Goal: Information Seeking & Learning: Learn about a topic

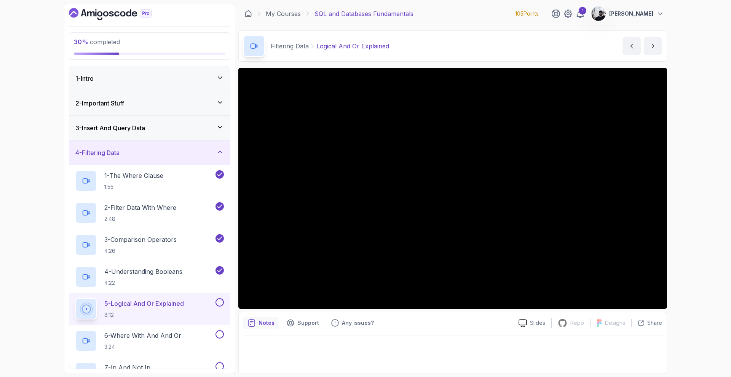
click at [98, 17] on icon "Dashboard" at bounding box center [110, 14] width 83 height 12
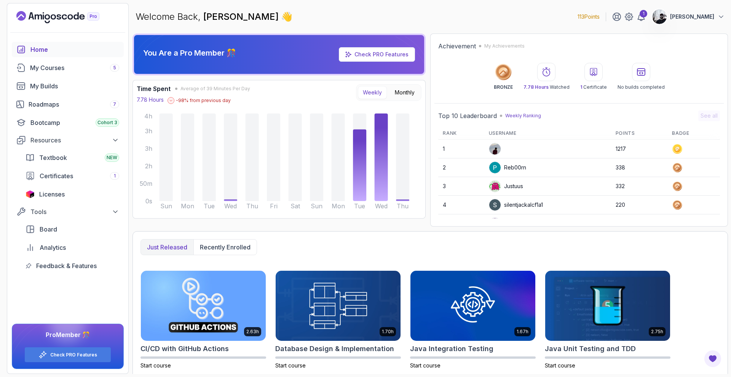
click at [491, 148] on img at bounding box center [494, 148] width 11 height 11
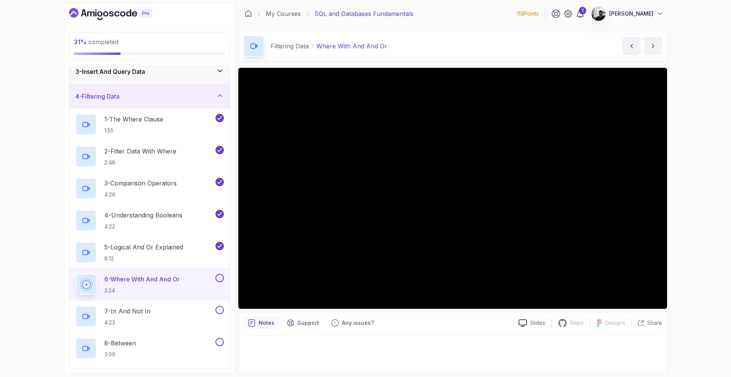
scroll to position [72, 0]
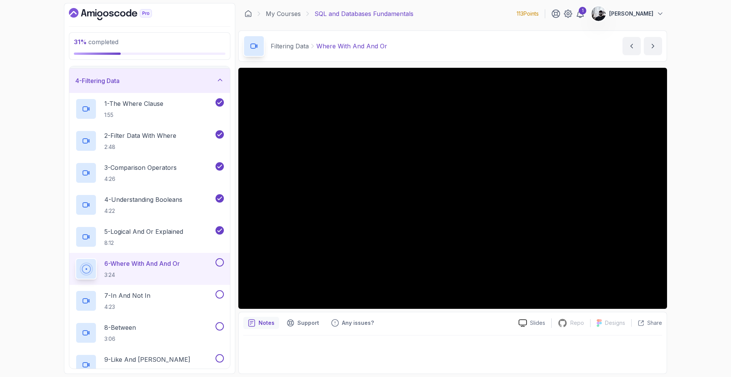
click at [219, 262] on button at bounding box center [220, 262] width 8 height 8
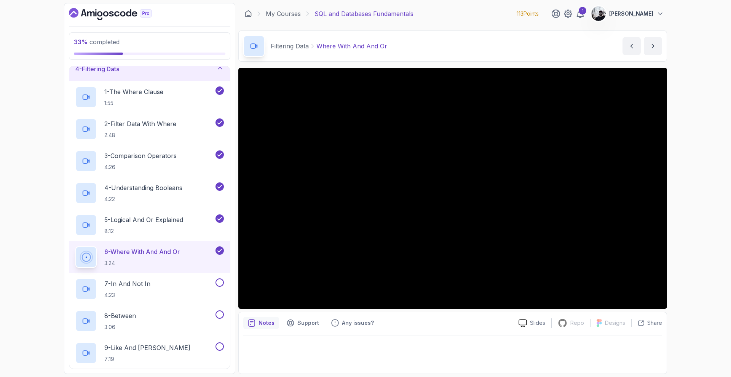
scroll to position [106, 0]
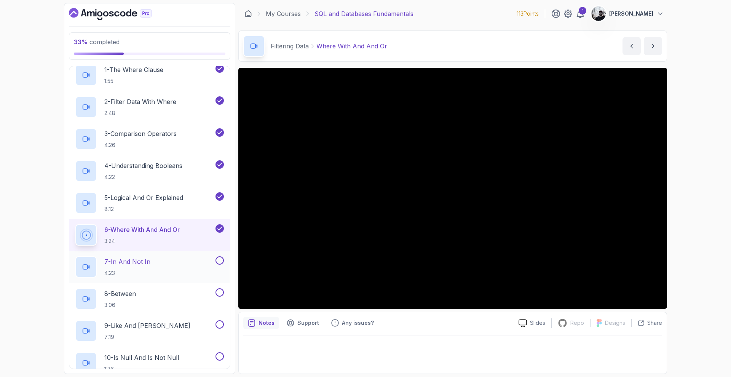
click at [155, 268] on div "7 - In And Not In 4:23" at bounding box center [144, 266] width 139 height 21
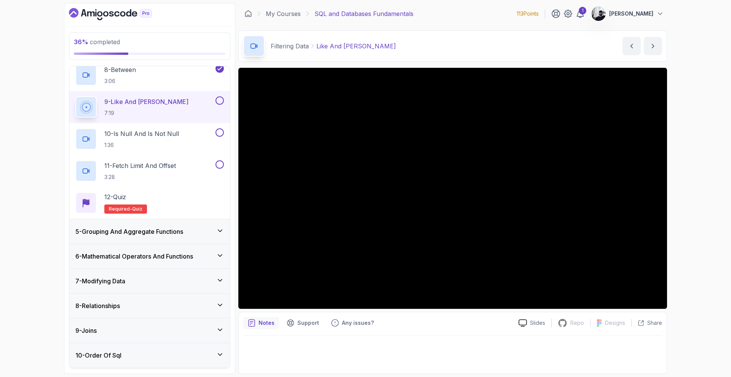
scroll to position [353, 0]
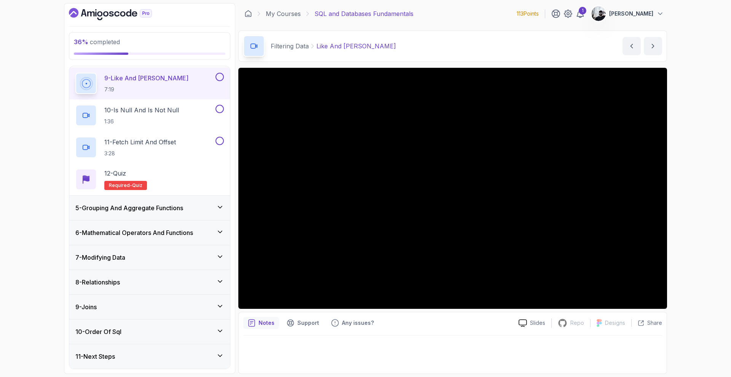
click at [171, 230] on h3 "6 - Mathematical Operators And Functions" at bounding box center [134, 232] width 118 height 9
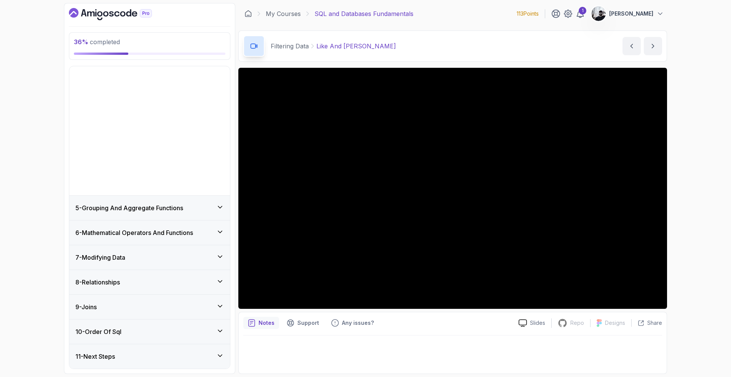
scroll to position [0, 0]
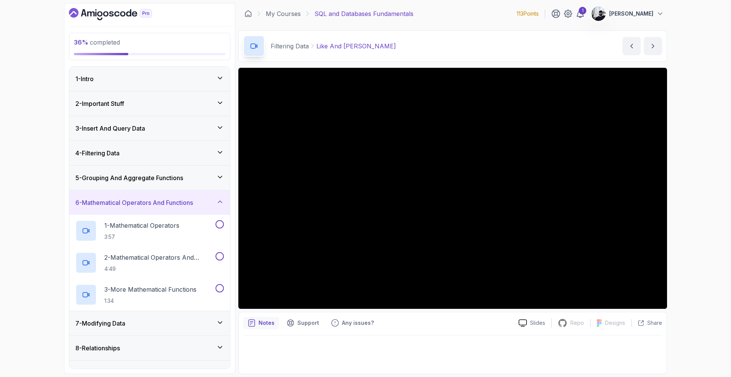
click at [177, 182] on div "5 - Grouping And Aggregate Functions" at bounding box center [149, 178] width 161 height 24
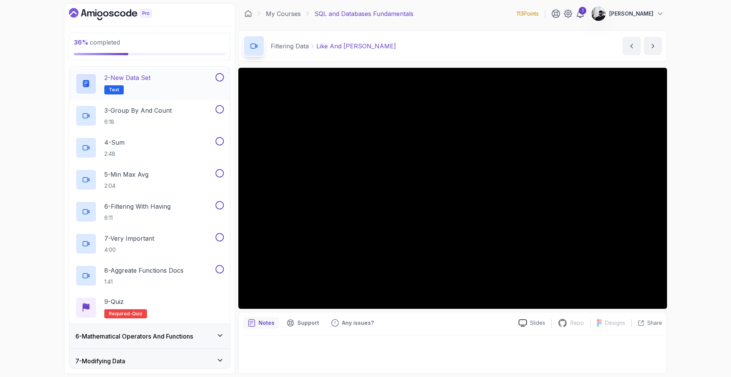
scroll to position [8, 0]
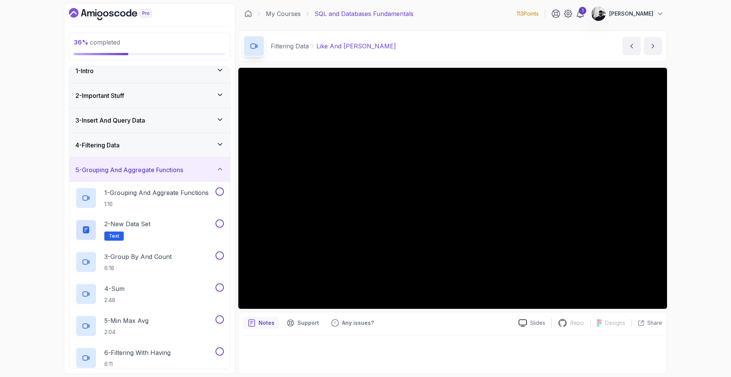
click at [167, 145] on div "4 - Filtering Data" at bounding box center [149, 145] width 149 height 9
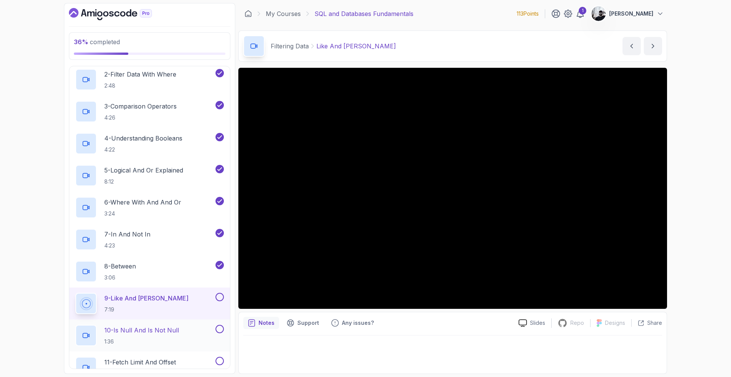
scroll to position [202, 0]
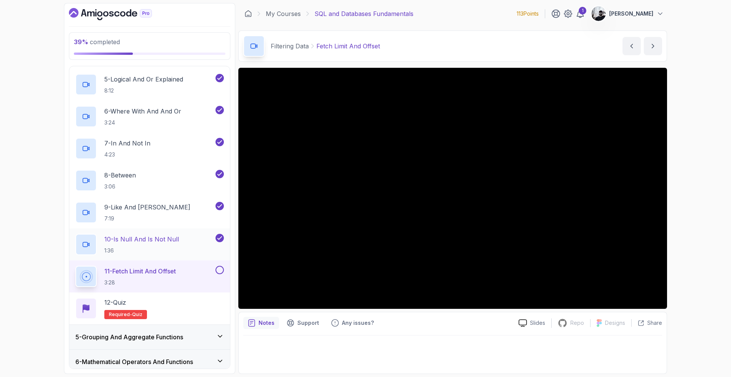
scroll to position [353, 0]
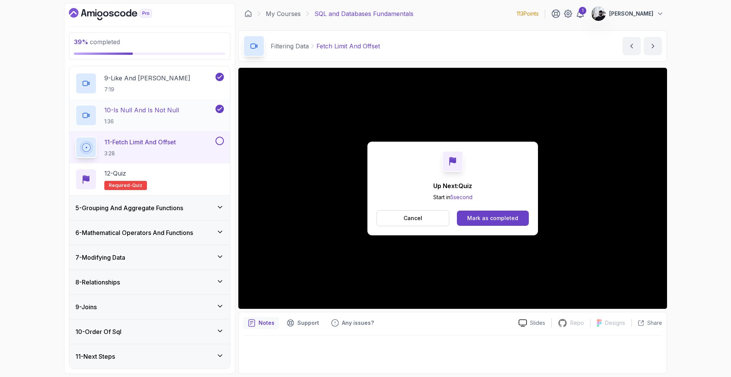
click at [478, 216] on div "Mark as completed" at bounding box center [492, 218] width 51 height 8
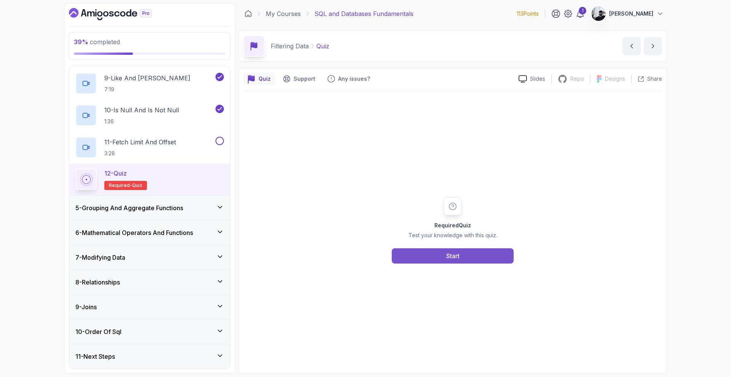
click at [433, 258] on button "Start" at bounding box center [453, 255] width 122 height 15
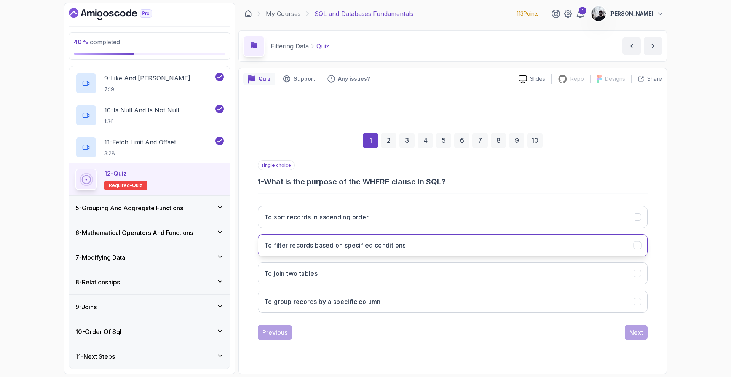
click at [386, 244] on h3 "To filter records based on specified conditions" at bounding box center [335, 245] width 142 height 9
click at [638, 339] on button "Next" at bounding box center [636, 332] width 23 height 15
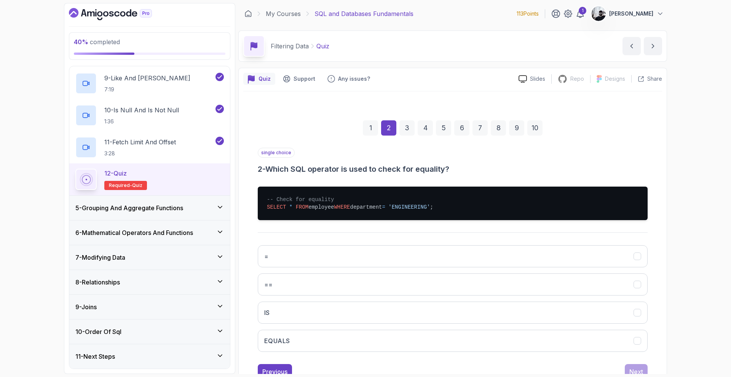
scroll to position [27, 0]
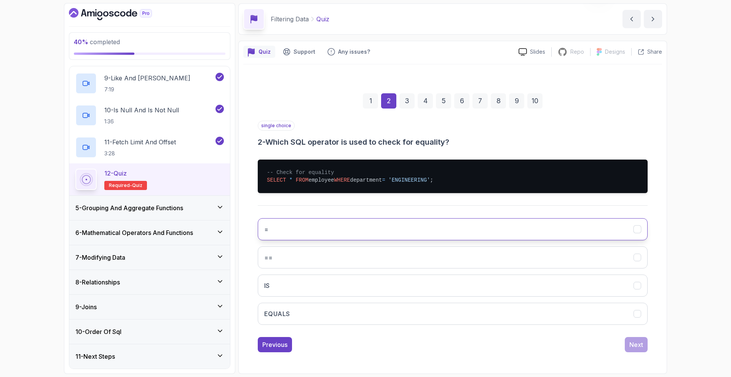
click at [312, 231] on button "=" at bounding box center [453, 229] width 390 height 22
click at [631, 347] on div "Next" at bounding box center [637, 344] width 14 height 9
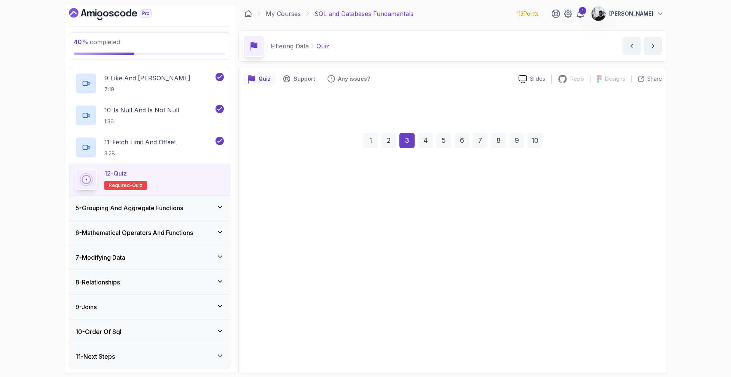
scroll to position [0, 0]
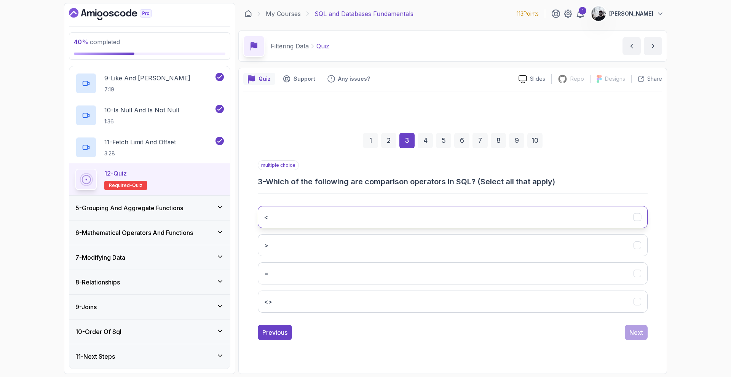
click at [328, 225] on button "<" at bounding box center [453, 217] width 390 height 22
click at [321, 250] on button ">" at bounding box center [453, 245] width 390 height 22
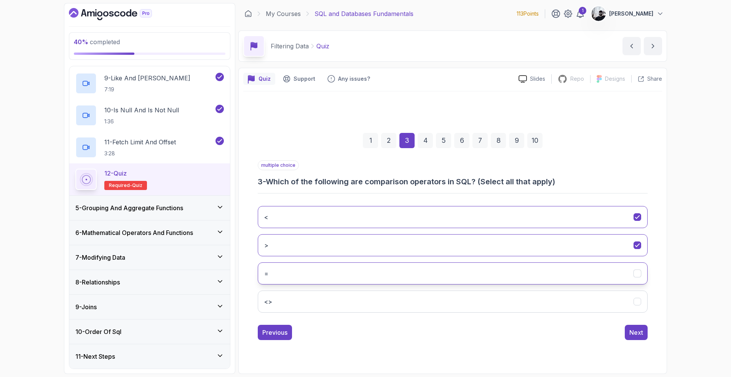
click at [318, 274] on button "=" at bounding box center [453, 273] width 390 height 22
drag, startPoint x: 328, startPoint y: 308, endPoint x: 336, endPoint y: 312, distance: 9.7
click at [328, 308] on button "<>" at bounding box center [453, 302] width 390 height 22
click at [637, 332] on div "Next" at bounding box center [637, 332] width 14 height 9
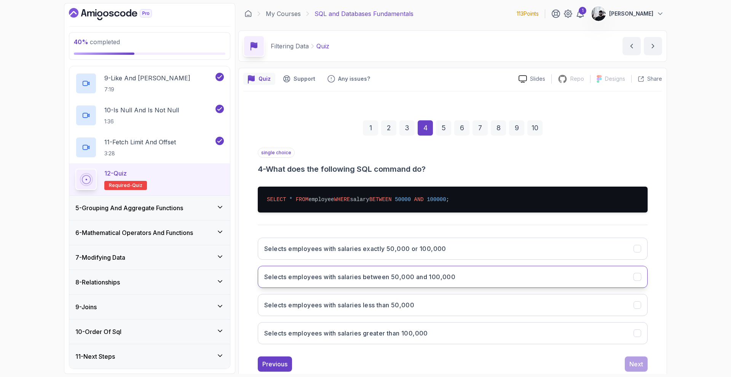
scroll to position [19, 0]
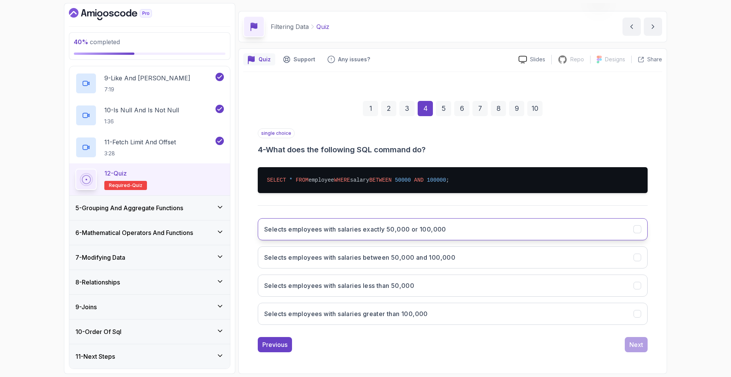
click at [324, 234] on button "Selects employees with salaries exactly 50,000 or 100,000" at bounding box center [453, 229] width 390 height 22
click at [420, 269] on div "Selects employees with salaries exactly 50,000 or 100,000 Selects employees wit…" at bounding box center [453, 271] width 390 height 119
click at [416, 251] on button "Selects employees with salaries between 50,000 and 100,000" at bounding box center [453, 257] width 390 height 22
click at [639, 344] on div "Next" at bounding box center [637, 344] width 14 height 9
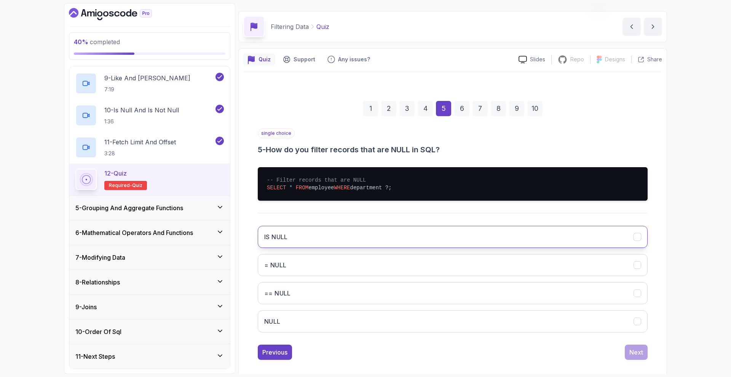
click at [354, 246] on button "IS NULL" at bounding box center [453, 237] width 390 height 22
click at [639, 353] on div "Next" at bounding box center [637, 352] width 14 height 9
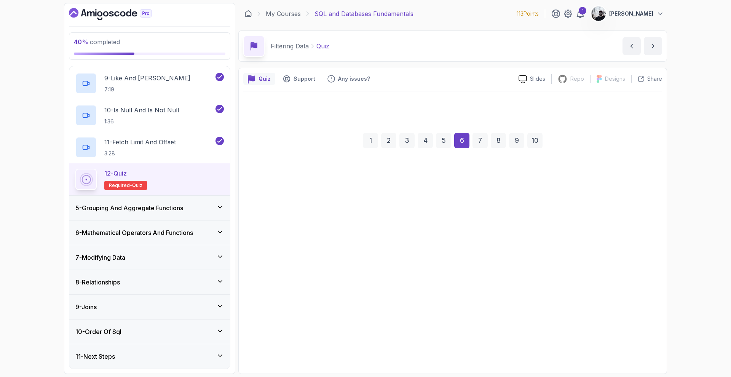
scroll to position [0, 0]
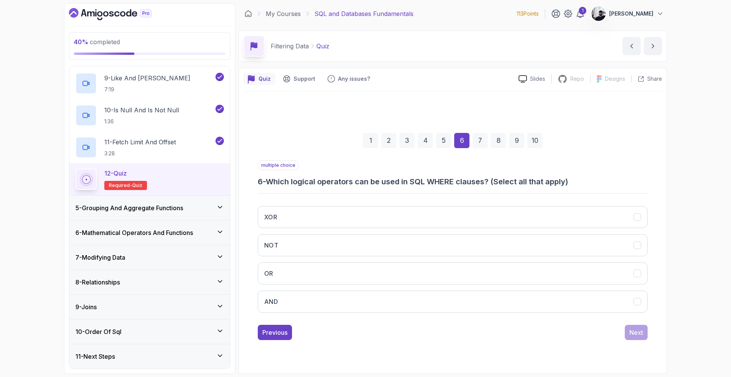
click at [445, 139] on div "5" at bounding box center [443, 140] width 15 height 15
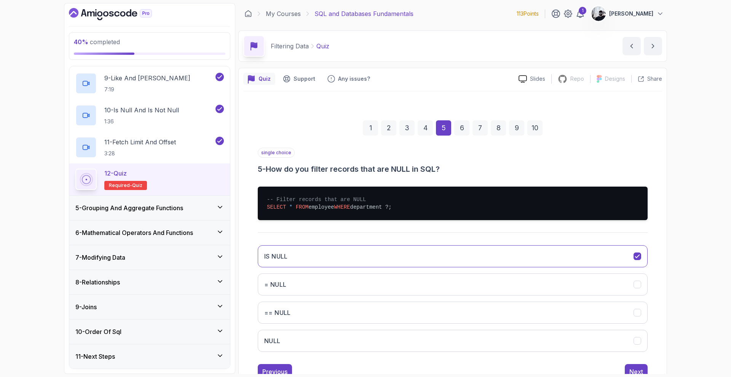
click at [465, 133] on div "6" at bounding box center [461, 127] width 15 height 15
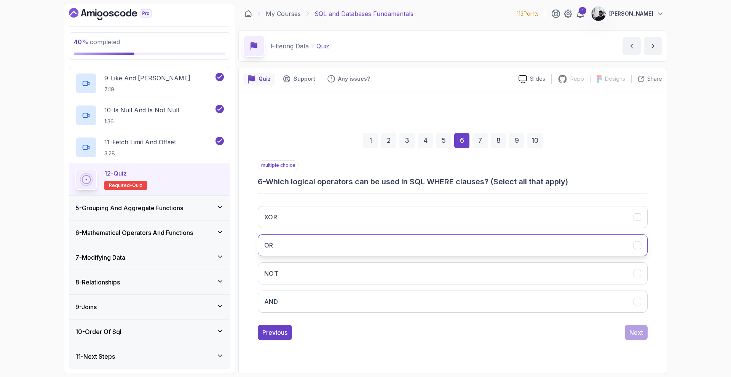
click at [360, 243] on button "OR" at bounding box center [453, 245] width 390 height 22
click at [348, 270] on button "NOT" at bounding box center [453, 273] width 390 height 22
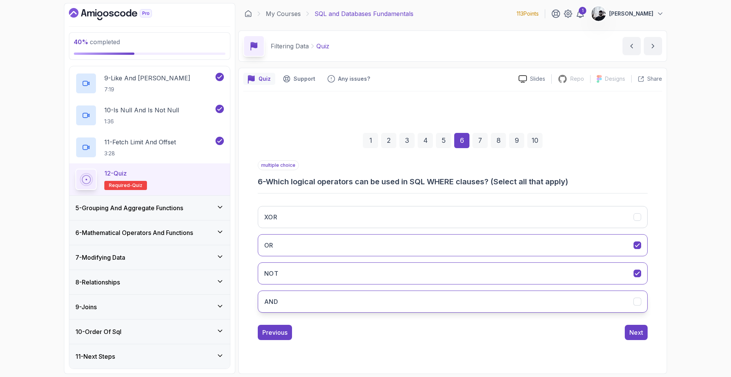
click at [350, 301] on button "AND" at bounding box center [453, 302] width 390 height 22
click at [634, 327] on button "Next" at bounding box center [636, 332] width 23 height 15
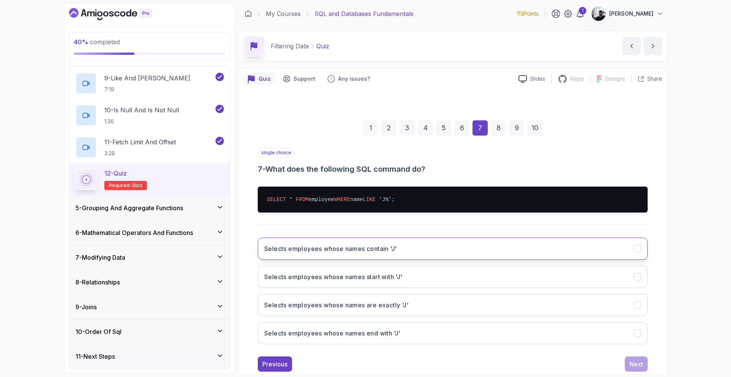
scroll to position [13, 0]
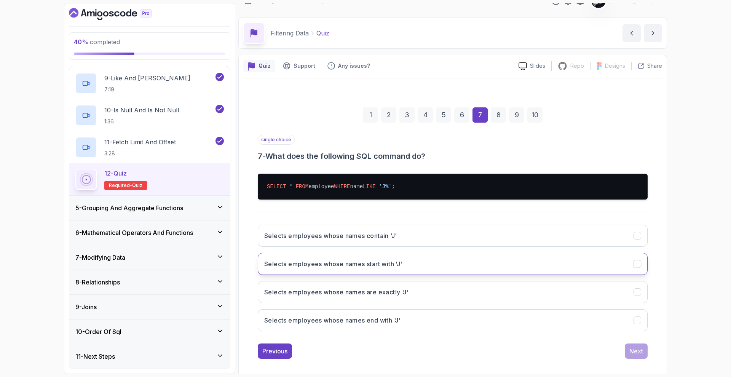
click at [403, 268] on h3 "Selects employees whose names start with 'J'" at bounding box center [333, 263] width 138 height 9
click at [637, 352] on div "Next" at bounding box center [637, 351] width 14 height 9
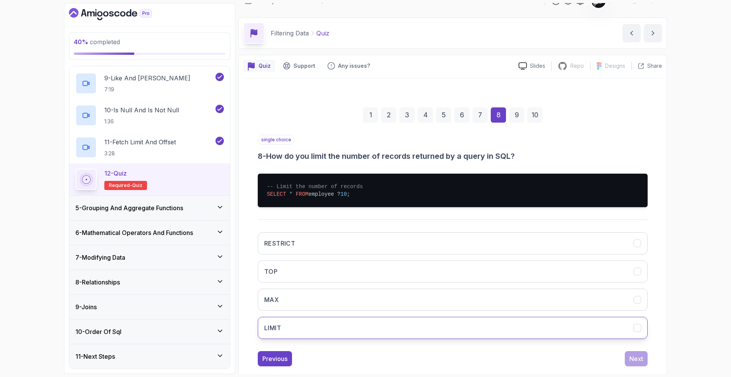
click at [318, 327] on button "LIMIT" at bounding box center [453, 328] width 390 height 22
click at [639, 358] on div "Next" at bounding box center [637, 358] width 14 height 9
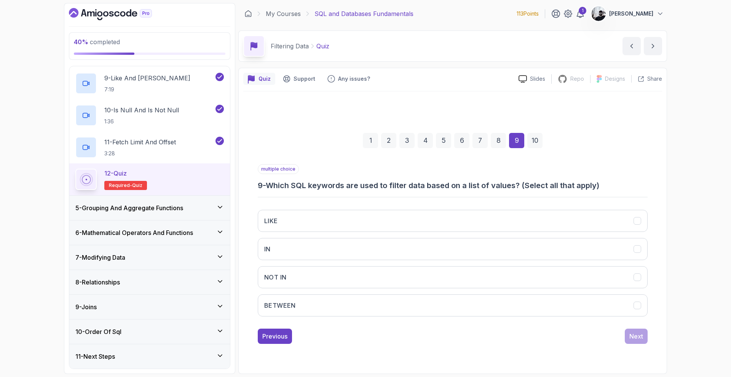
scroll to position [0, 0]
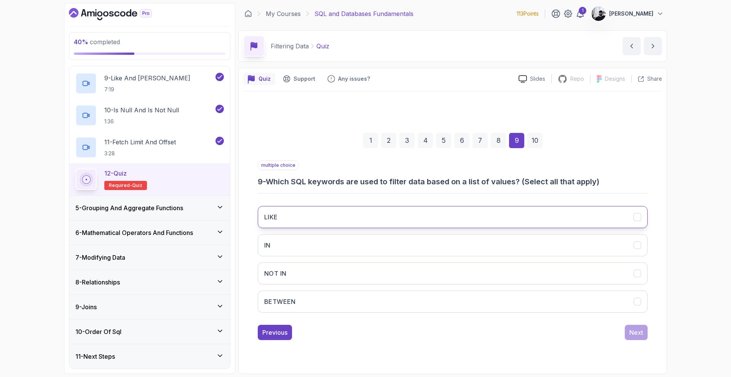
click at [333, 217] on button "LIKE" at bounding box center [453, 217] width 390 height 22
click at [374, 234] on button "IN" at bounding box center [453, 245] width 390 height 22
click at [385, 223] on button "LIKE" at bounding box center [453, 217] width 390 height 22
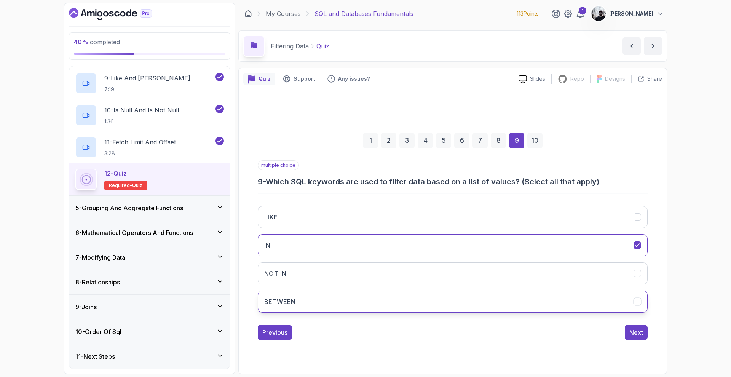
drag, startPoint x: 374, startPoint y: 269, endPoint x: 454, endPoint y: 295, distance: 83.9
click at [373, 269] on button "NOT IN" at bounding box center [453, 273] width 390 height 22
click at [629, 333] on button "Next" at bounding box center [636, 332] width 23 height 15
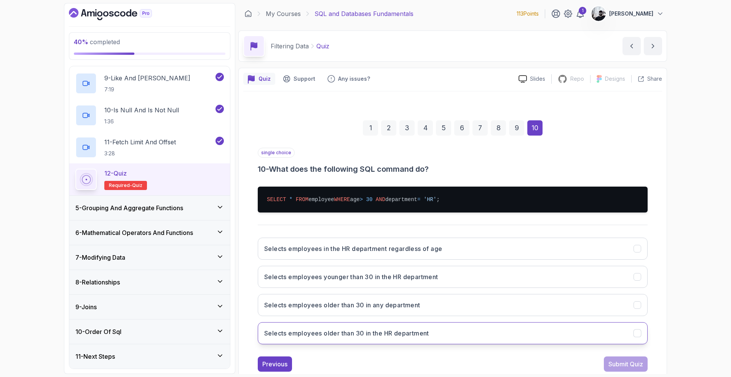
scroll to position [10, 0]
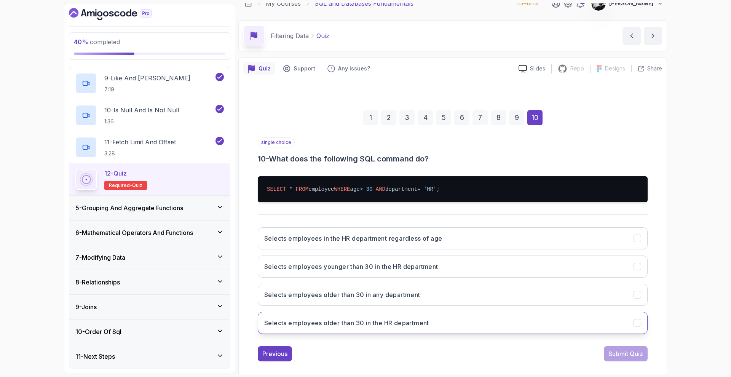
click at [458, 324] on button "Selects employees older than 30 in the HR department" at bounding box center [453, 323] width 390 height 22
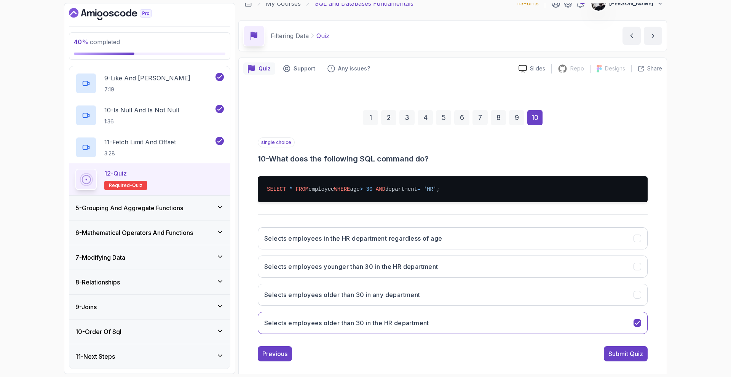
click at [615, 350] on div "Submit Quiz" at bounding box center [626, 353] width 35 height 9
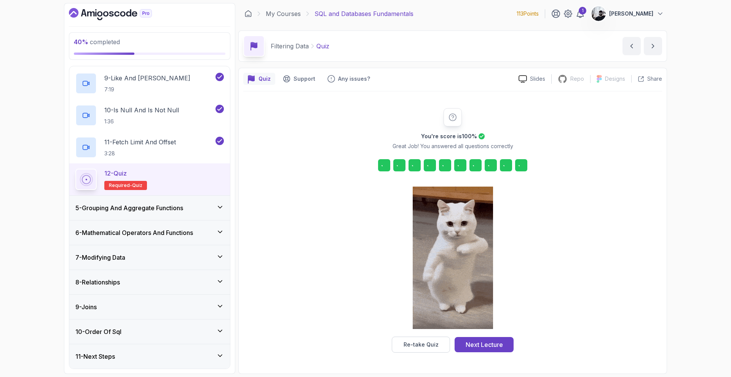
scroll to position [0, 0]
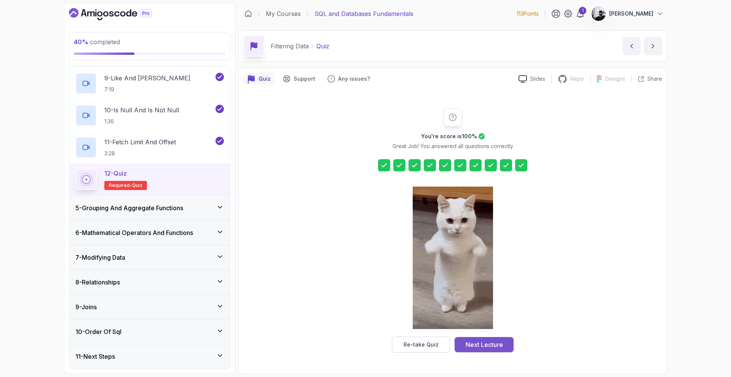
click at [488, 345] on div "Next Lecture" at bounding box center [484, 344] width 37 height 9
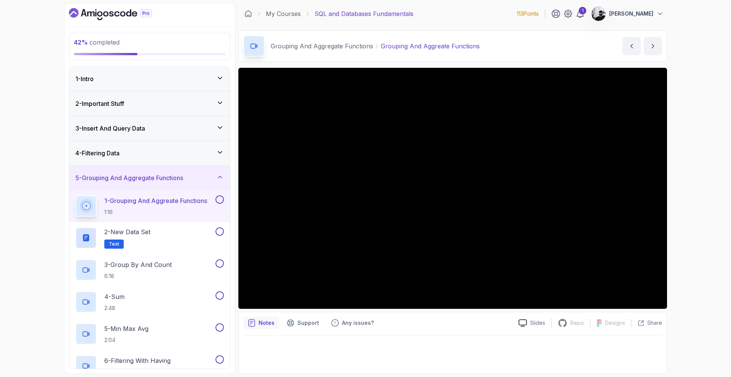
click at [160, 149] on div "4 - Filtering Data" at bounding box center [149, 153] width 149 height 9
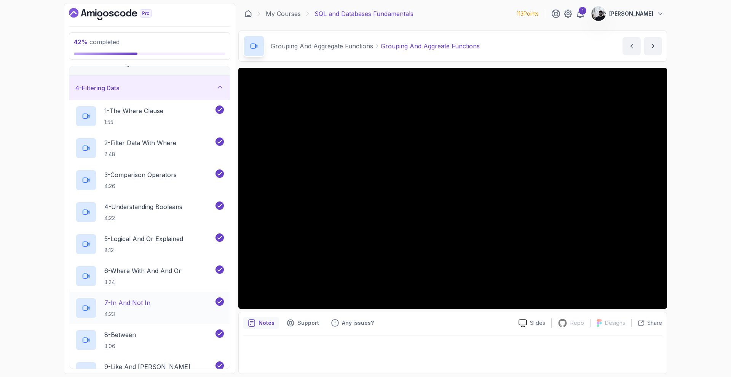
scroll to position [79, 0]
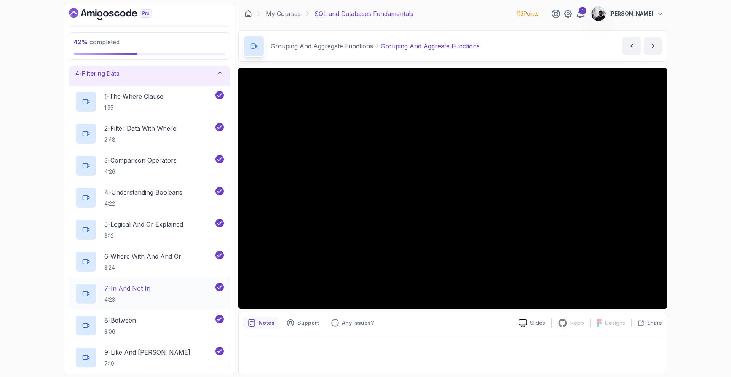
click at [148, 295] on h2 "7 - In And Not In 4:23" at bounding box center [127, 294] width 46 height 20
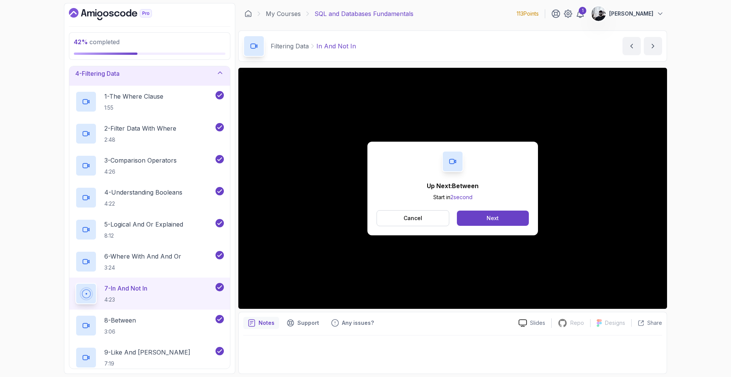
scroll to position [353, 0]
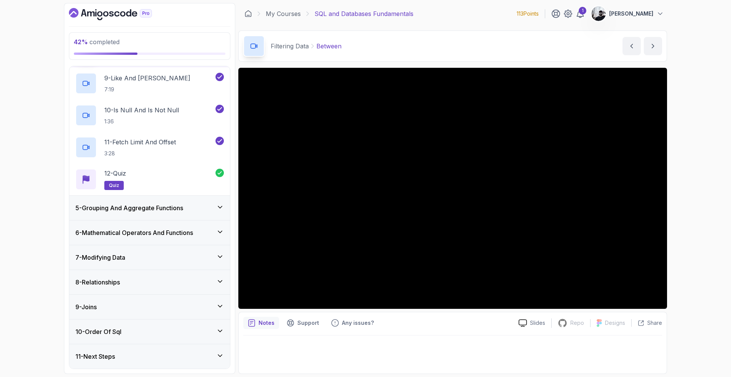
click at [163, 208] on h3 "5 - Grouping And Aggregate Functions" at bounding box center [129, 207] width 108 height 9
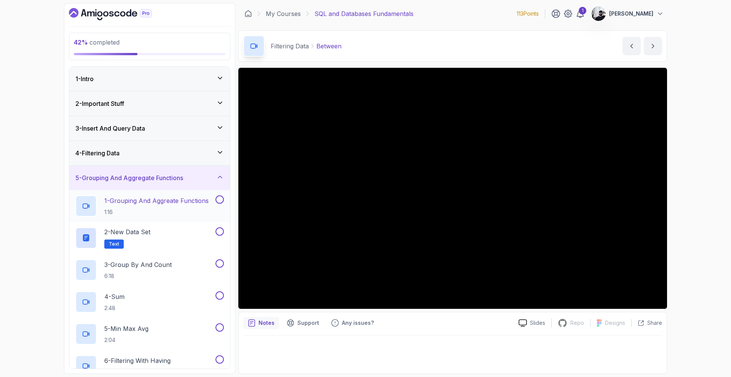
drag, startPoint x: 152, startPoint y: 209, endPoint x: 205, endPoint y: 199, distance: 53.6
click at [152, 209] on p "1:16" at bounding box center [156, 212] width 104 height 8
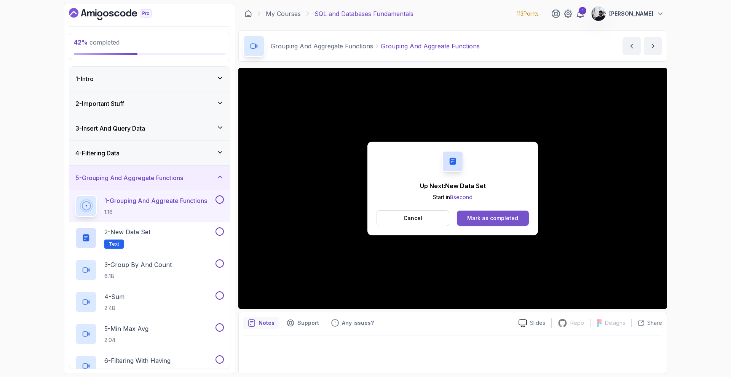
click at [499, 217] on div "Mark as completed" at bounding box center [492, 218] width 51 height 8
